Goal: Transaction & Acquisition: Subscribe to service/newsletter

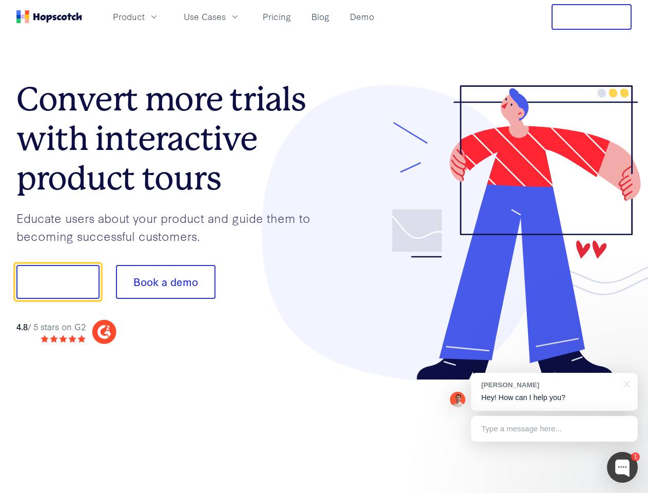
click at [324, 246] on div at bounding box center [478, 232] width 308 height 295
click at [145, 16] on span "Product" at bounding box center [129, 16] width 32 height 13
click at [226, 16] on span "Use Cases" at bounding box center [205, 16] width 42 height 13
click at [592, 17] on button "Free Trial" at bounding box center [592, 17] width 80 height 26
click at [57, 282] on button "Show me!" at bounding box center [57, 282] width 83 height 34
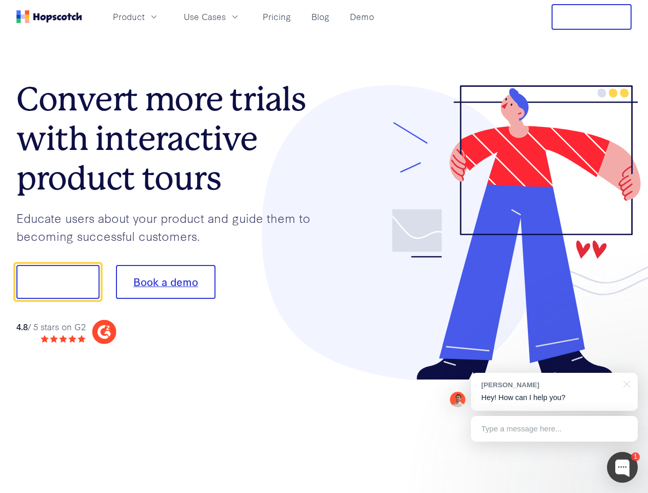
click at [165, 282] on button "Book a demo" at bounding box center [166, 282] width 100 height 34
click at [623, 467] on div at bounding box center [622, 467] width 31 height 31
click at [554, 392] on div "[PERSON_NAME] Hey! How can I help you?" at bounding box center [554, 392] width 167 height 38
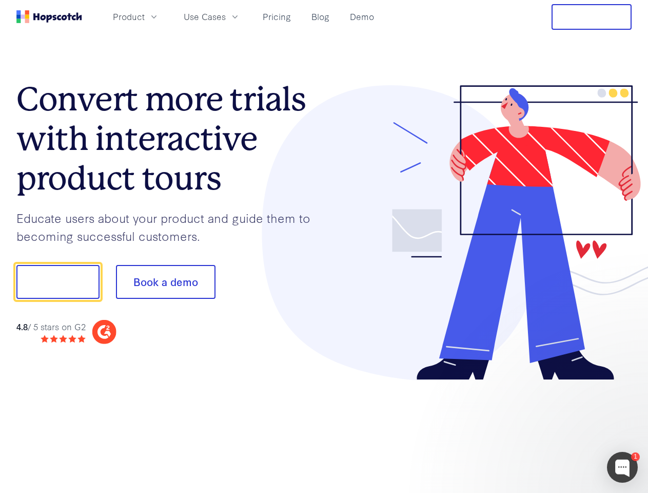
click at [625, 383] on div at bounding box center [542, 280] width 193 height 342
click at [554, 429] on div at bounding box center [542, 349] width 193 height 205
